Goal: Information Seeking & Learning: Learn about a topic

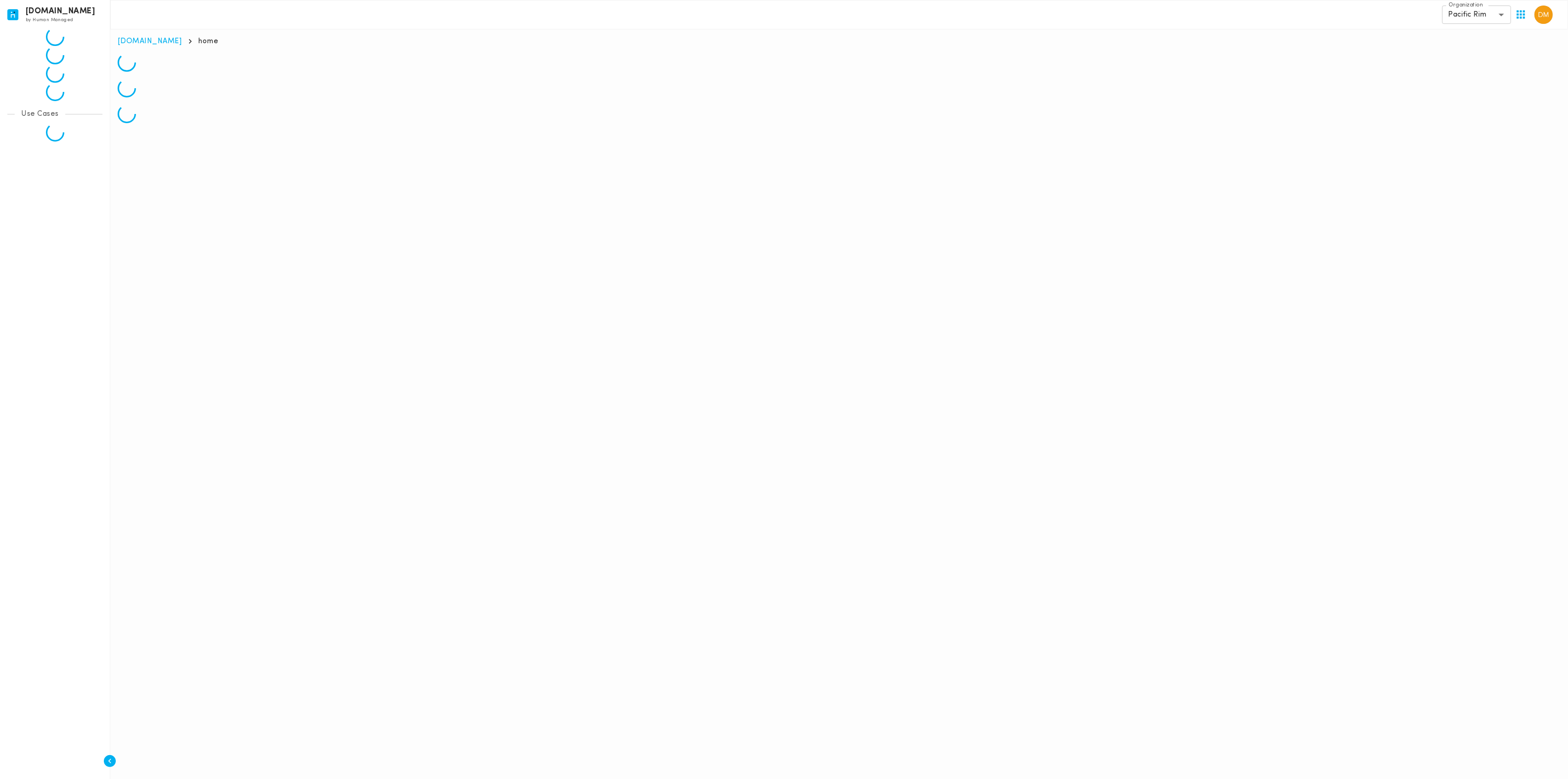
click at [1462, 20] on body "[DOMAIN_NAME] by Human Managed {"resourceSet":[{"resourceId":"invicta-io/web/na…" at bounding box center [784, 65] width 1568 height 130
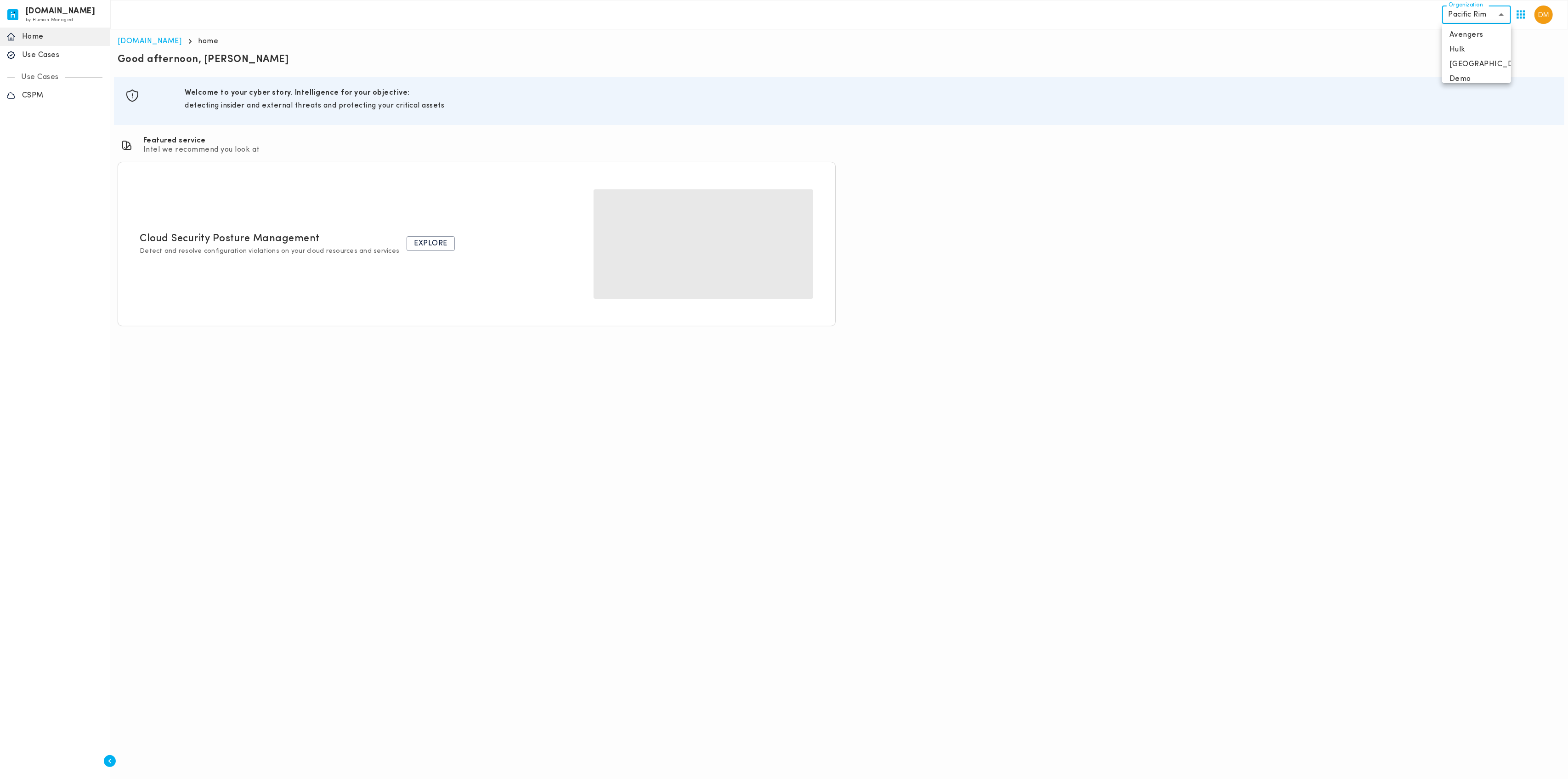
scroll to position [37, 0]
click at [41, 54] on div at bounding box center [784, 389] width 1568 height 779
click at [43, 57] on p "Use Cases" at bounding box center [63, 55] width 82 height 9
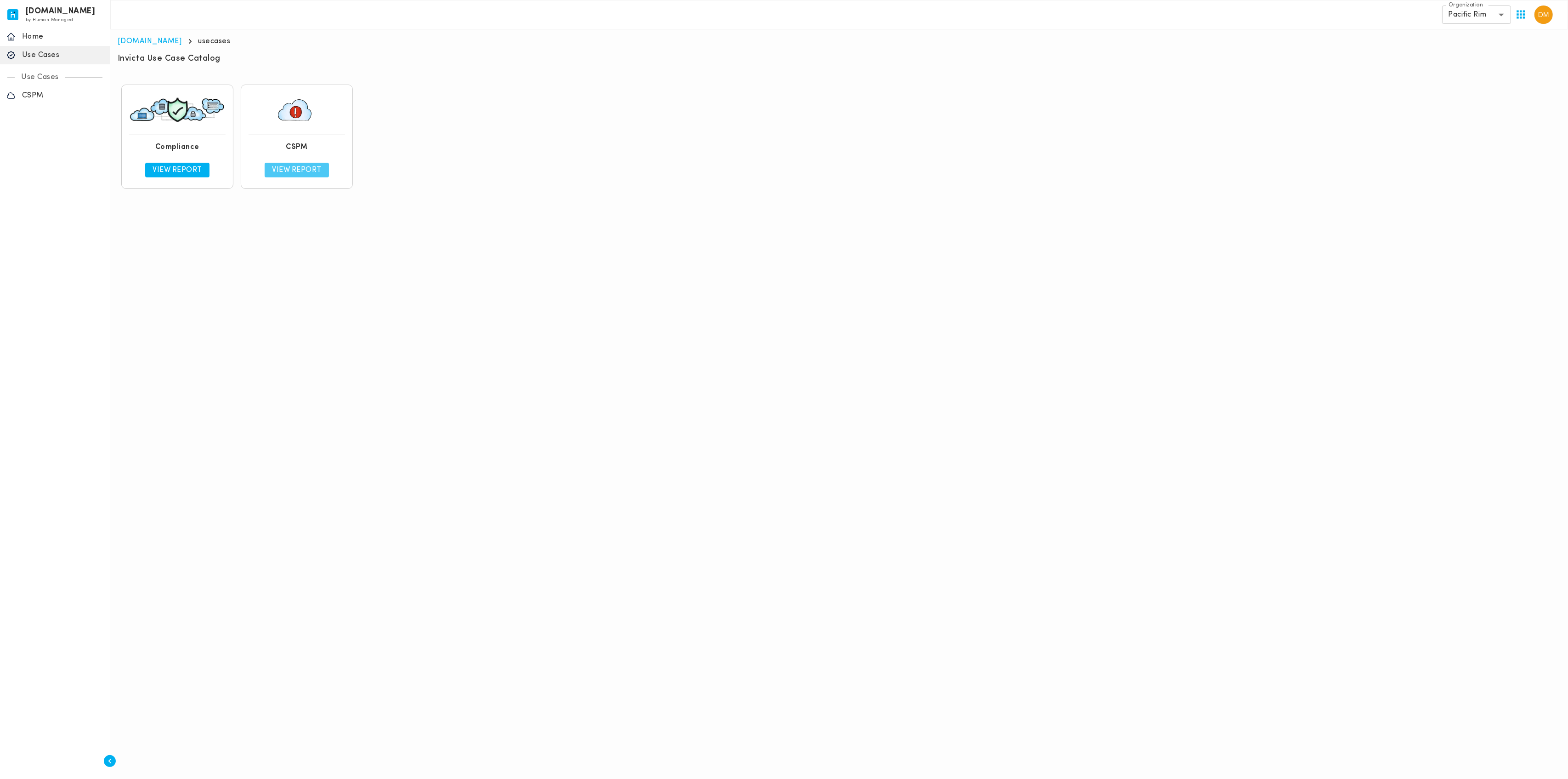
click at [316, 172] on p "View Report" at bounding box center [297, 170] width 50 height 9
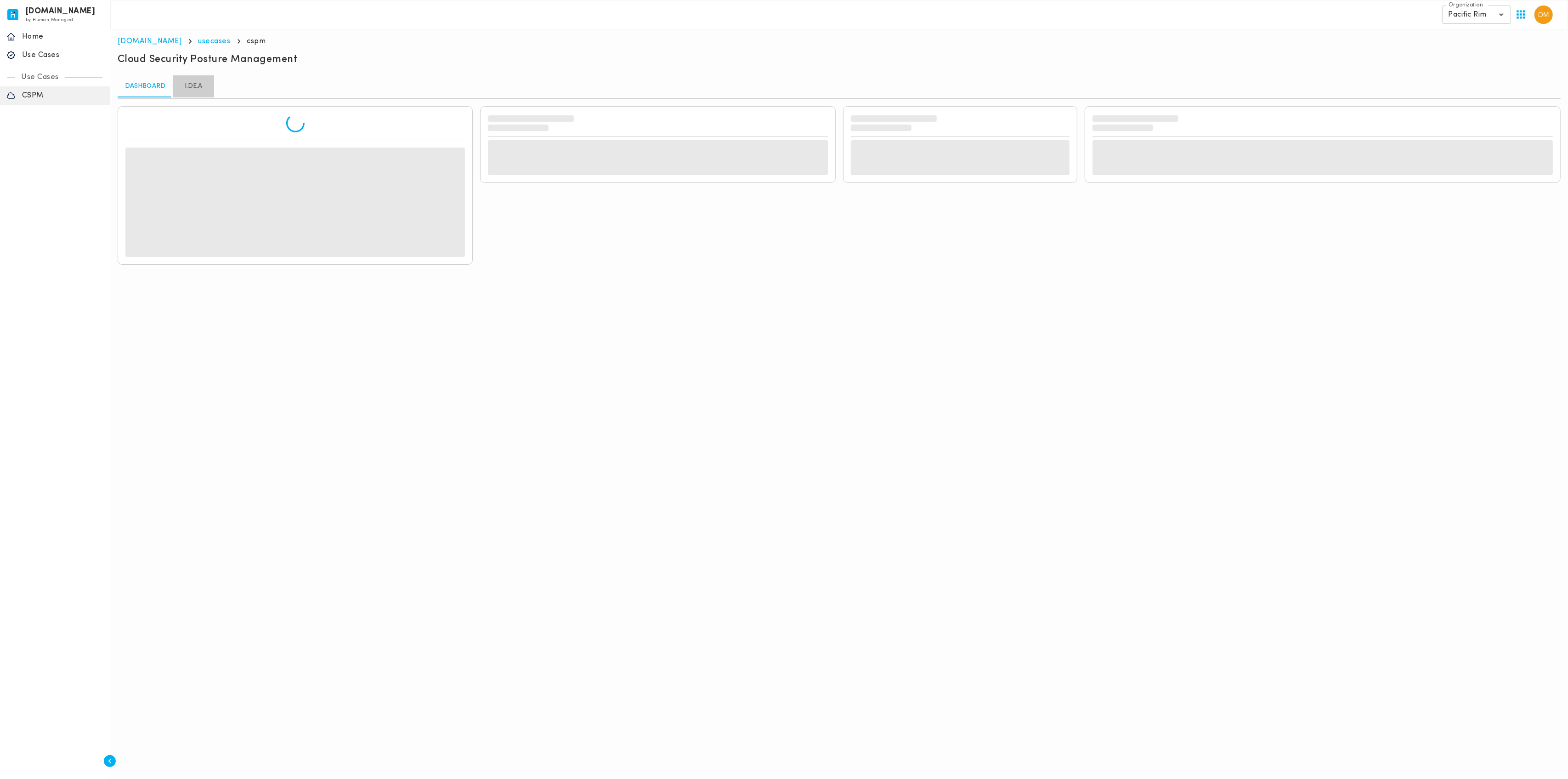
click at [192, 83] on link "I.DE.A" at bounding box center [194, 86] width 41 height 22
